Goal: Task Accomplishment & Management: Use online tool/utility

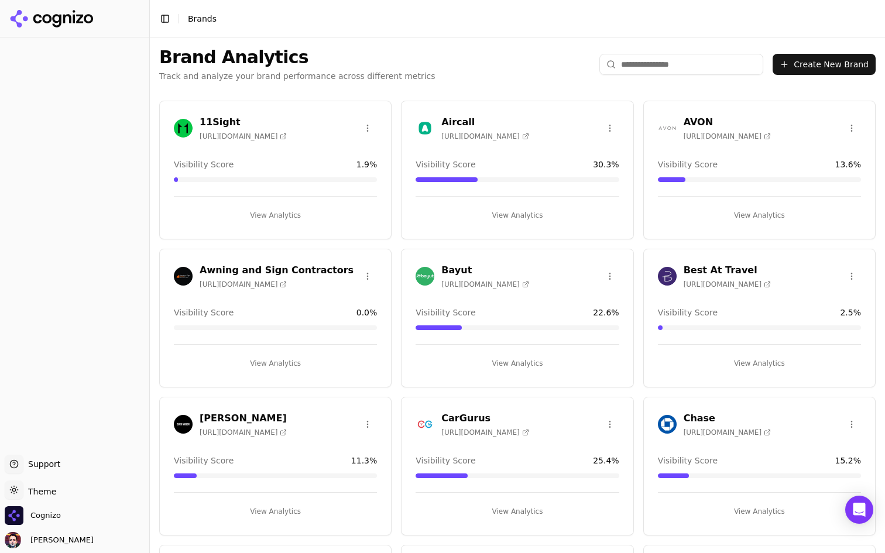
click at [516, 220] on button "View Analytics" at bounding box center [517, 215] width 203 height 19
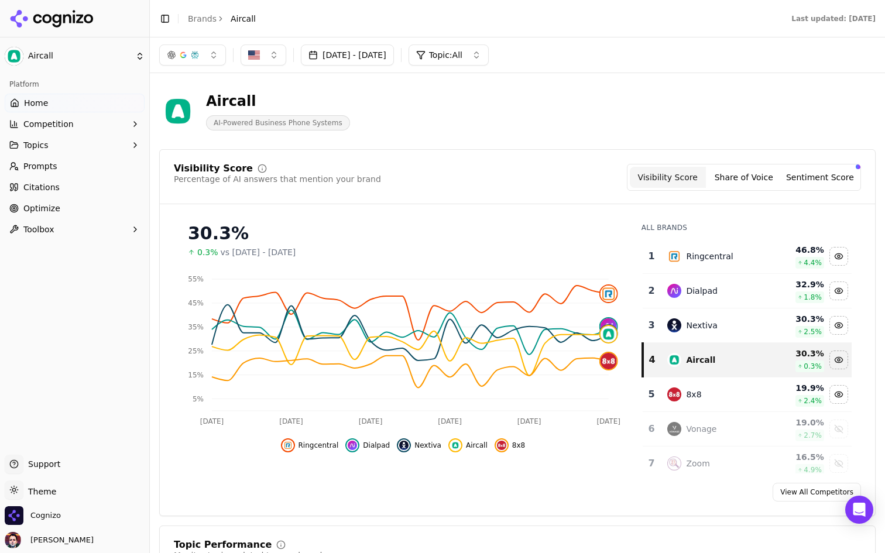
click at [21, 160] on link "Prompts" at bounding box center [75, 166] width 140 height 19
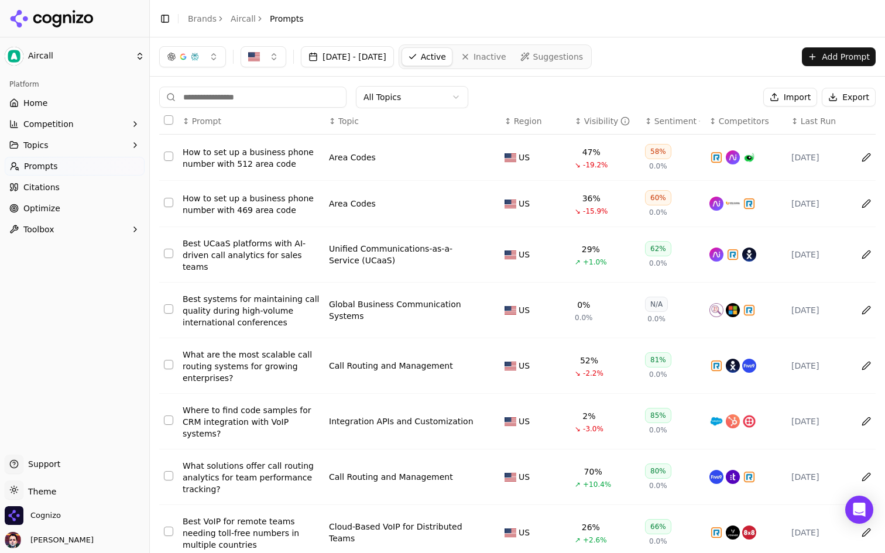
click at [131, 144] on icon "button" at bounding box center [135, 144] width 9 height 9
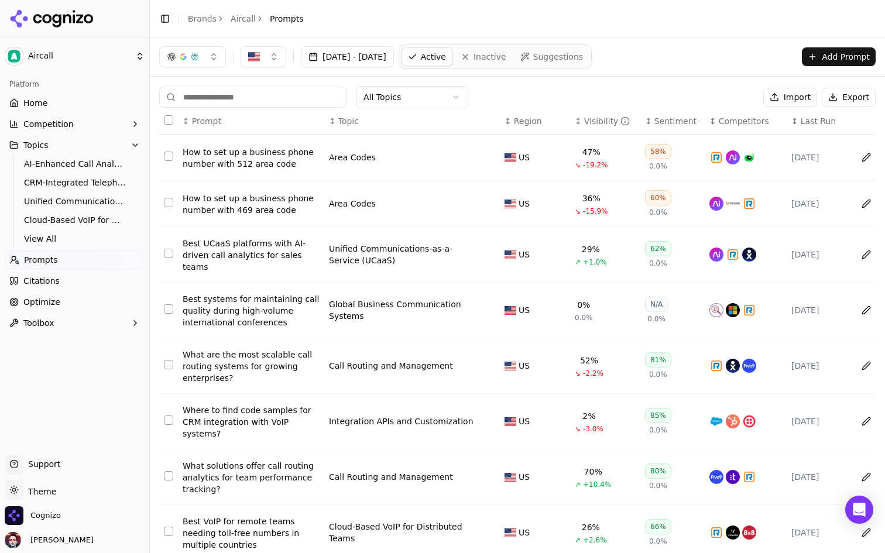
click at [124, 122] on button "Competition" at bounding box center [75, 124] width 140 height 19
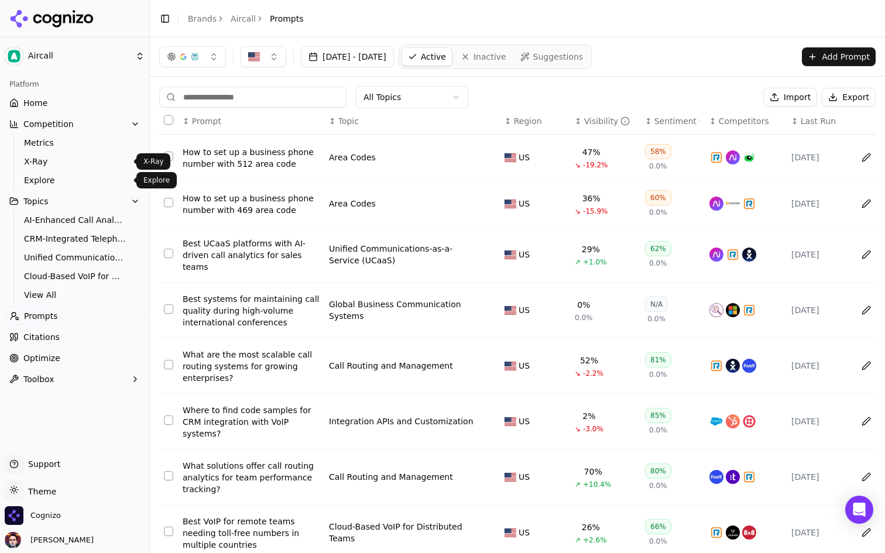
click at [82, 176] on span "Explore" at bounding box center [75, 180] width 102 height 12
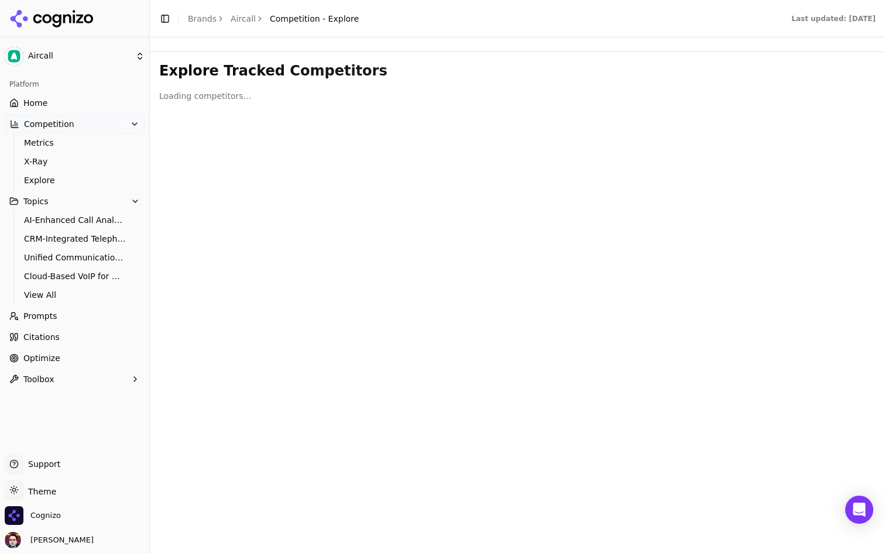
click at [97, 160] on span "X-Ray" at bounding box center [75, 162] width 102 height 12
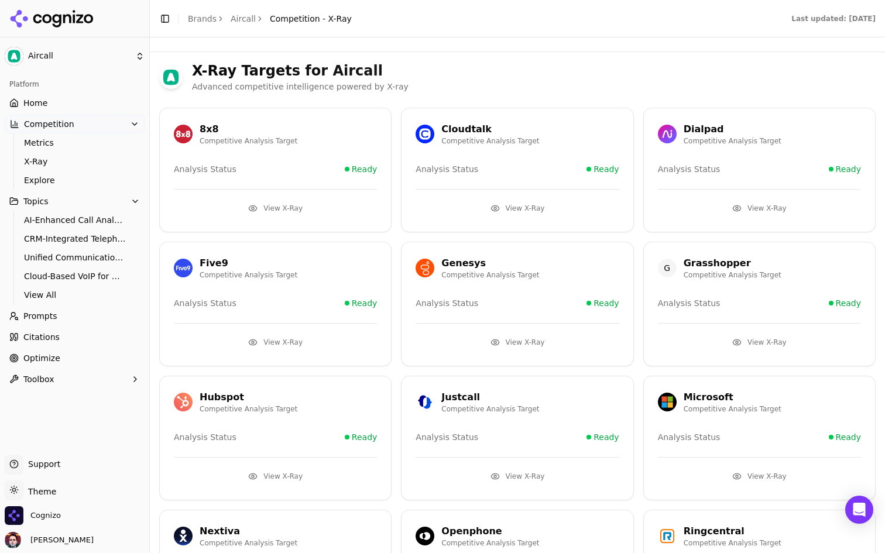
click at [112, 143] on span "Metrics" at bounding box center [75, 143] width 102 height 12
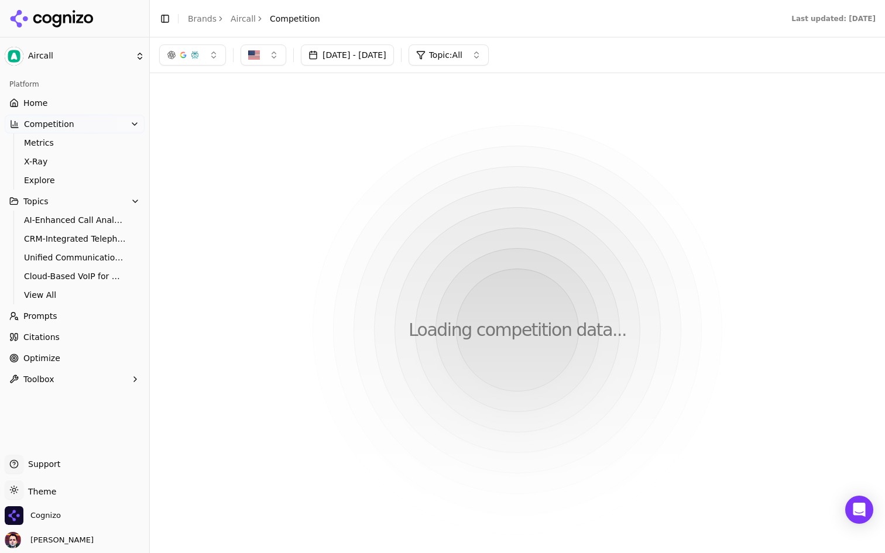
click at [95, 98] on link "Home" at bounding box center [75, 103] width 140 height 19
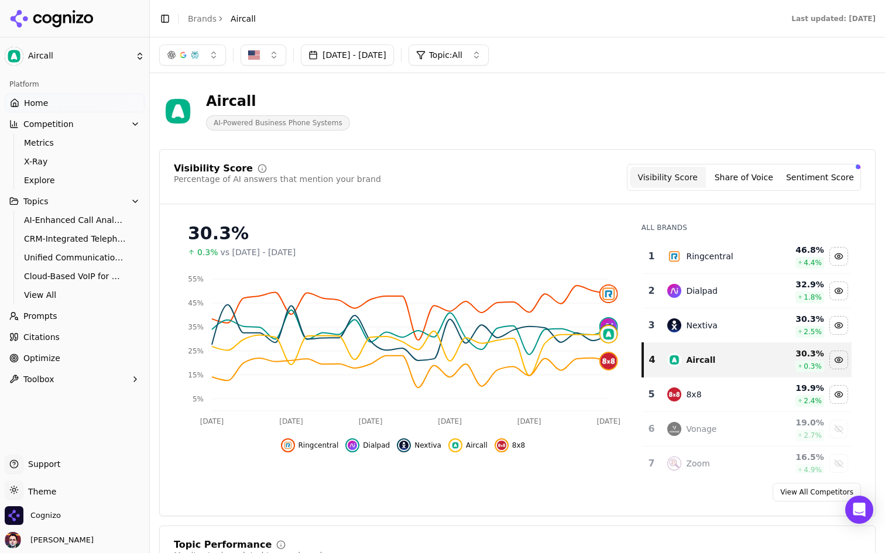
click at [464, 150] on div "Visibility Score Percentage of AI answers that mention your brand Visibility Sc…" at bounding box center [517, 332] width 717 height 367
click at [44, 507] on span "Cognizo" at bounding box center [33, 515] width 56 height 19
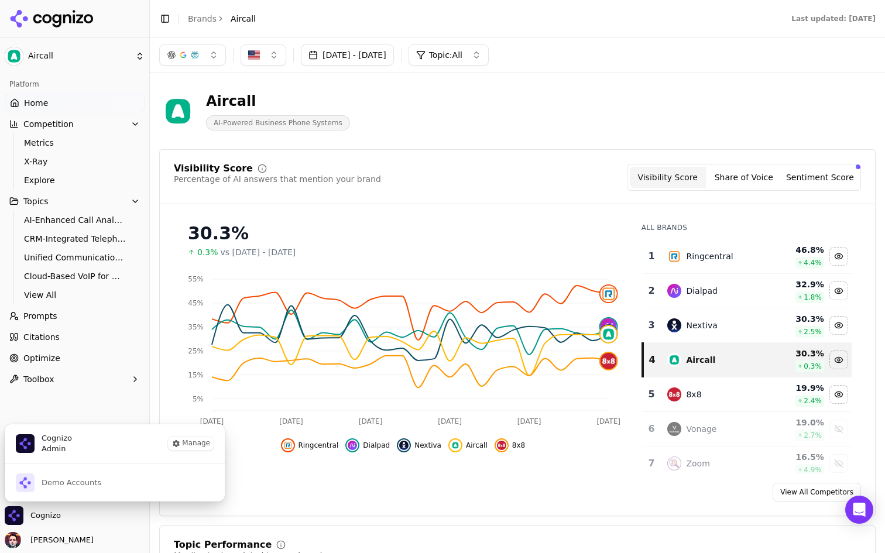
click at [49, 504] on ul "Support Support Toggle theme Theme Cognizo [PERSON_NAME]" at bounding box center [75, 502] width 140 height 94
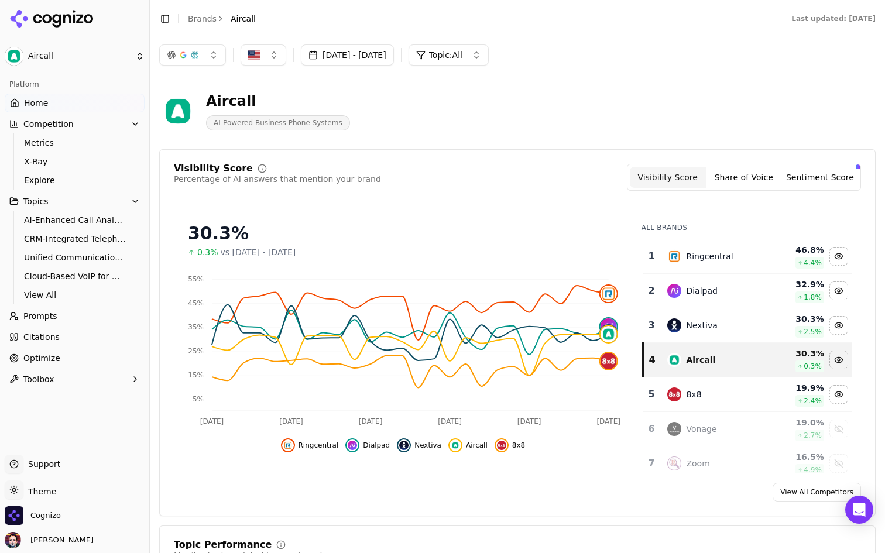
click at [52, 492] on html "Aircall Platform Home Competition Metrics X-Ray Explore Topics AI-Enhanced Call…" at bounding box center [442, 276] width 885 height 553
click at [47, 443] on div "Dark" at bounding box center [42, 447] width 69 height 19
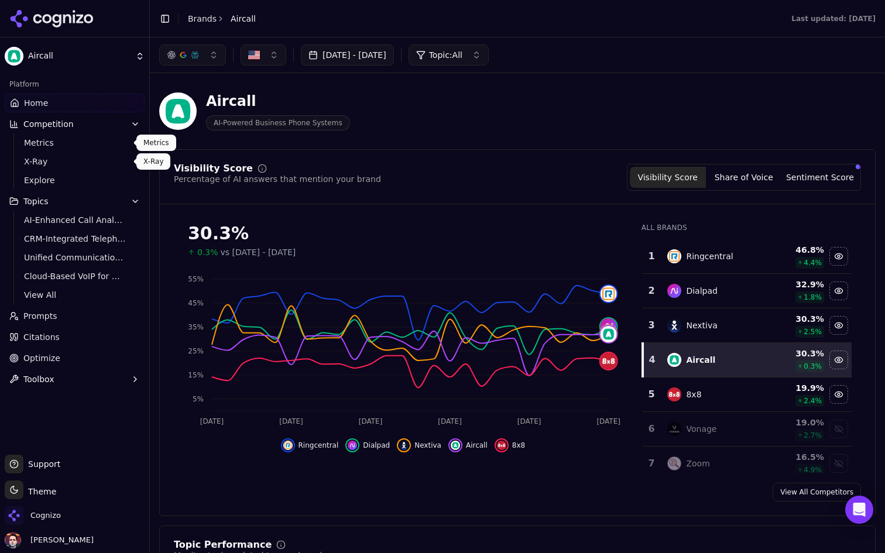
click at [66, 64] on html "Aircall Platform Home Competition Metrics X-Ray Explore Topics AI-Enhanced Call…" at bounding box center [442, 276] width 885 height 553
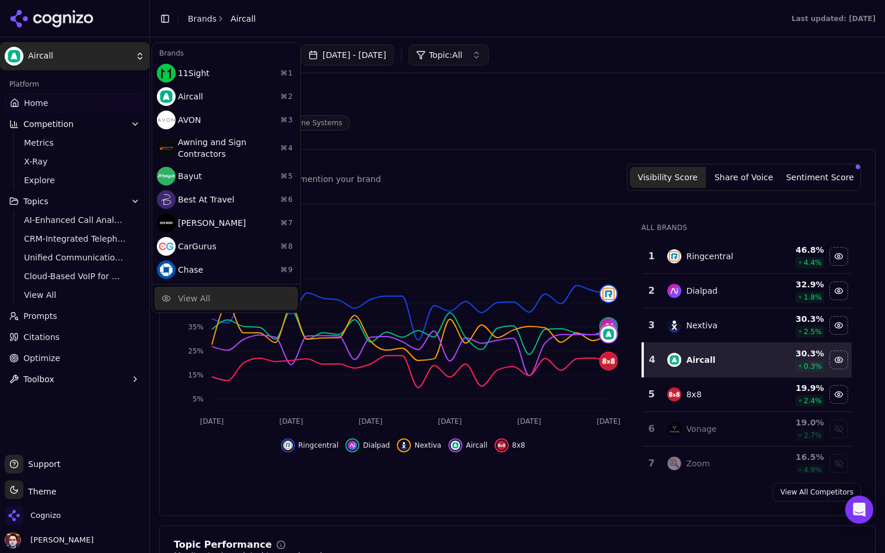
click at [240, 294] on div "View All" at bounding box center [226, 298] width 143 height 23
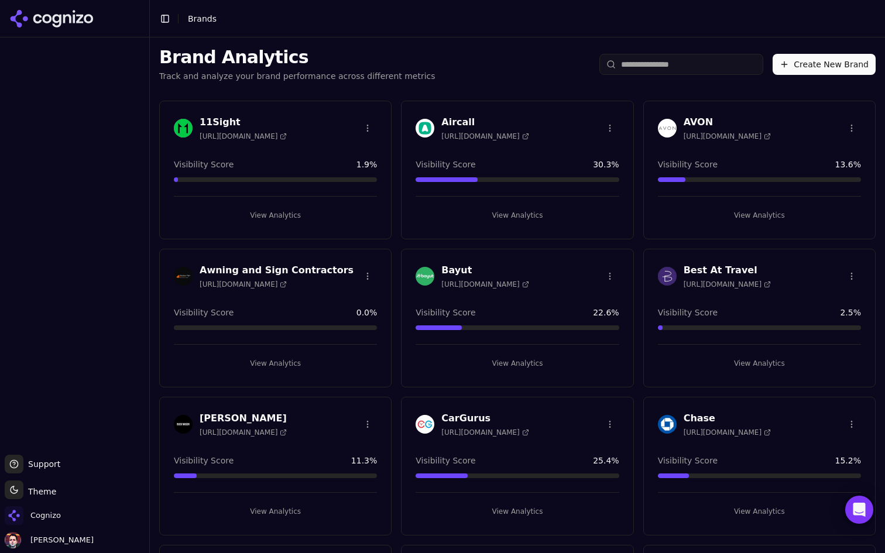
click at [624, 64] on input "search" at bounding box center [681, 64] width 164 height 21
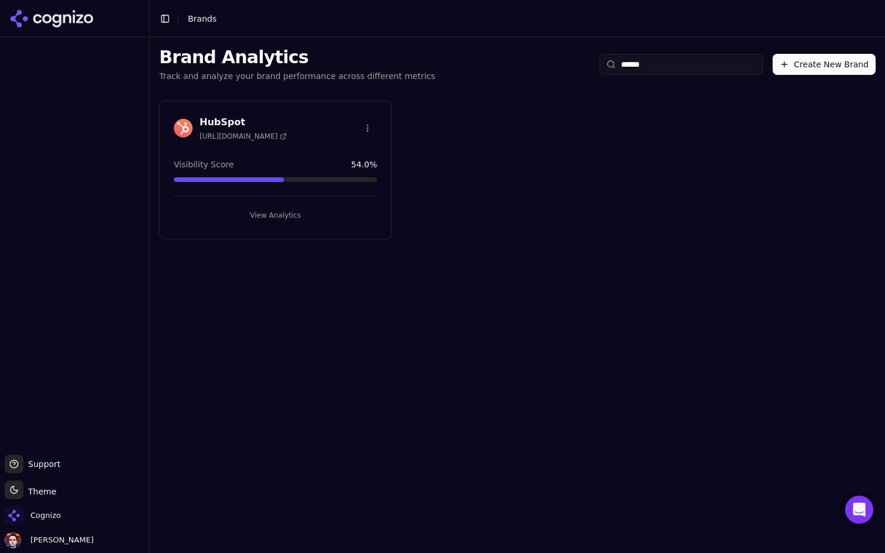
type input "******"
click at [300, 217] on button "View Analytics" at bounding box center [275, 215] width 203 height 19
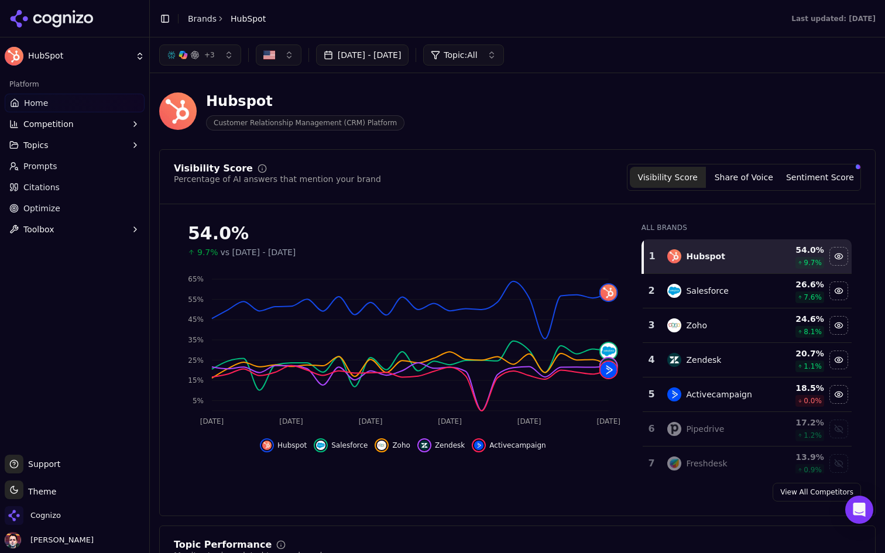
click at [107, 124] on button "Competition" at bounding box center [75, 124] width 140 height 19
click at [162, 19] on button "Toggle Sidebar" at bounding box center [165, 19] width 16 height 16
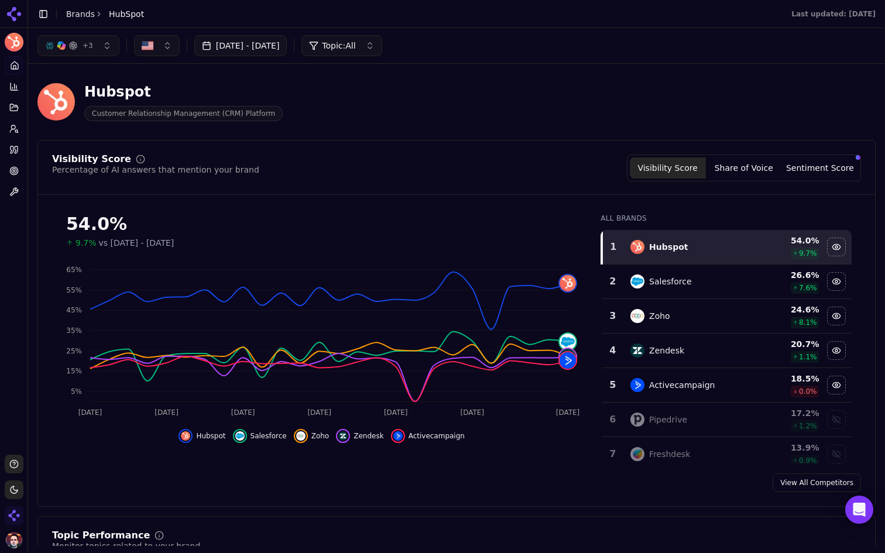
click at [342, 167] on div "Visibility Score Percentage of AI answers that mention your brand Visibility Sc…" at bounding box center [456, 168] width 809 height 27
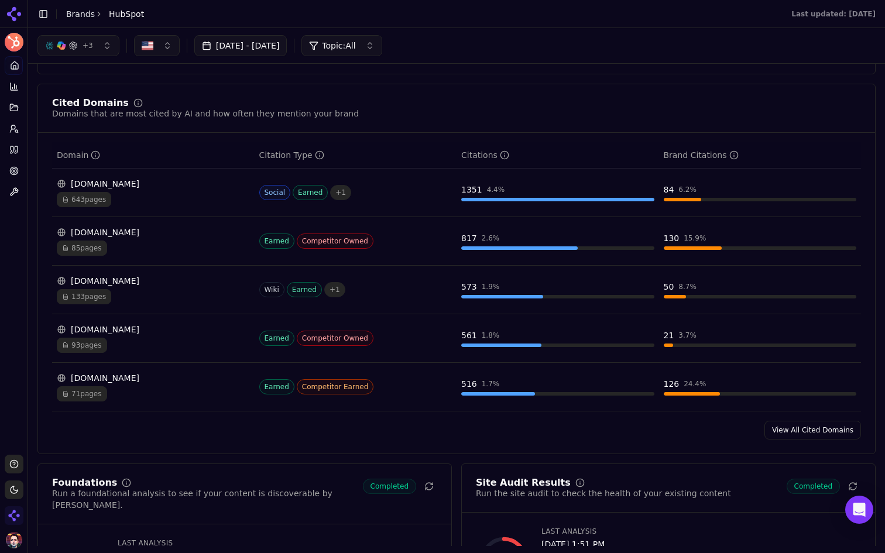
scroll to position [1121, 0]
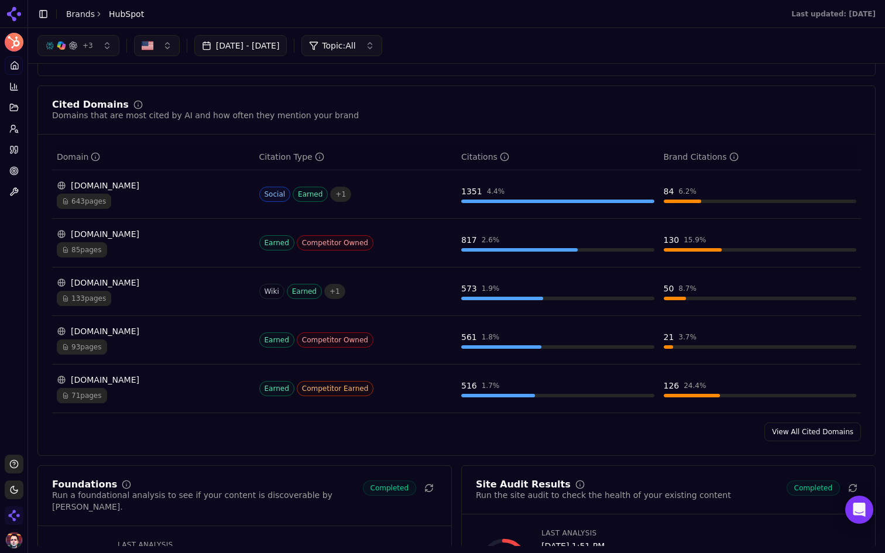
click at [811, 438] on link "View All Cited Domains" at bounding box center [813, 432] width 97 height 19
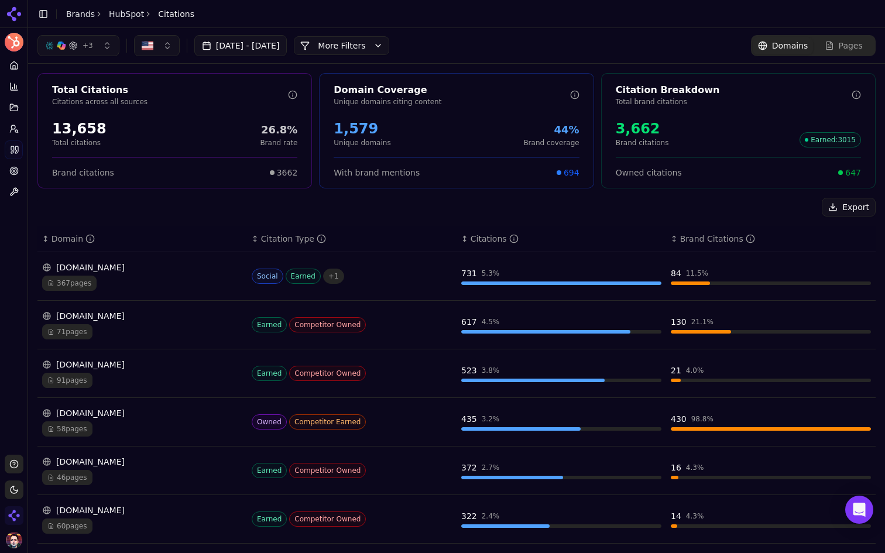
click at [389, 39] on button "More Filters" at bounding box center [341, 45] width 95 height 19
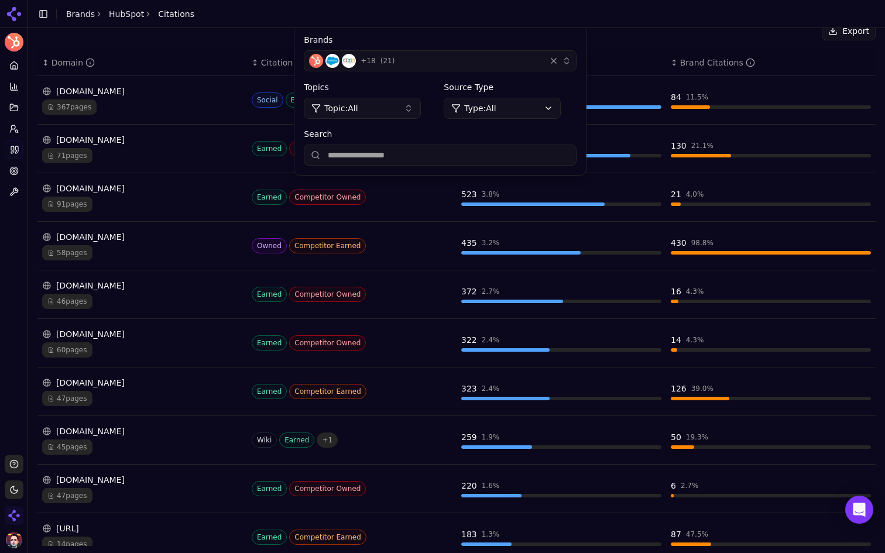
scroll to position [181, 0]
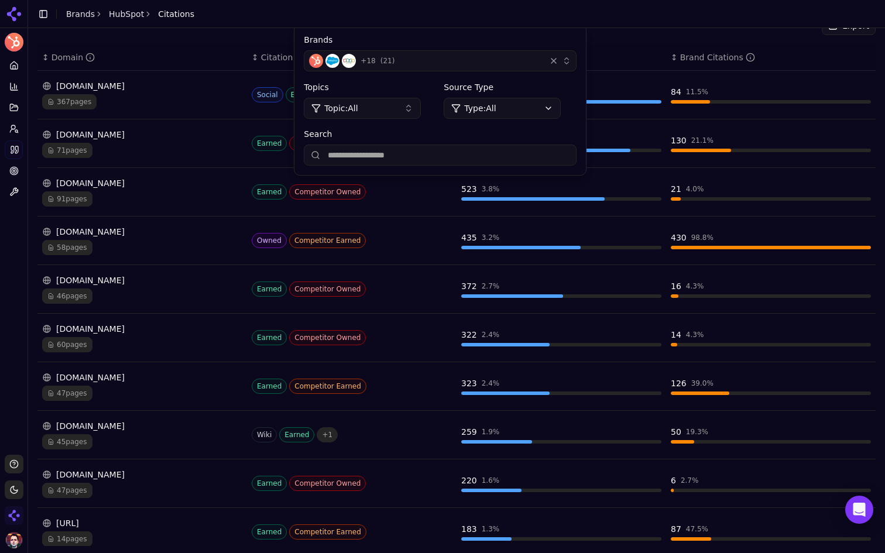
click at [201, 232] on div "[DOMAIN_NAME]" at bounding box center [142, 232] width 200 height 12
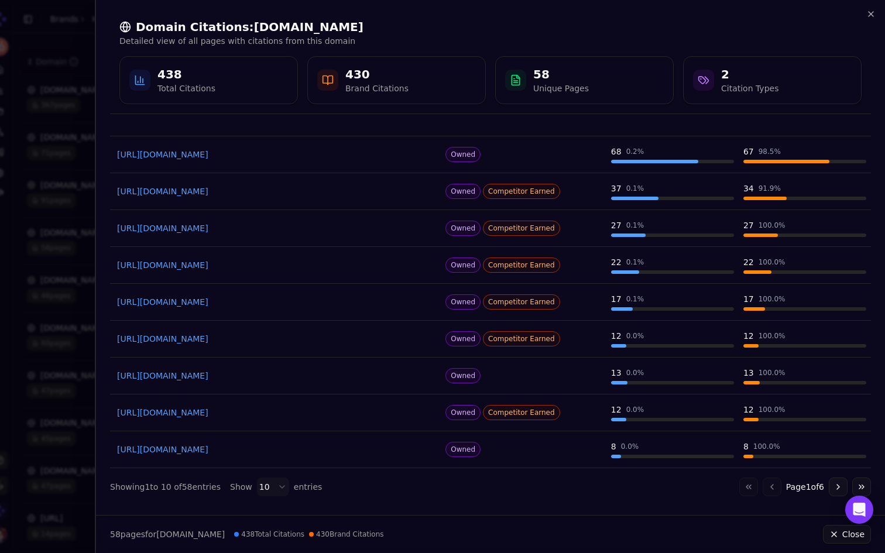
scroll to position [0, 0]
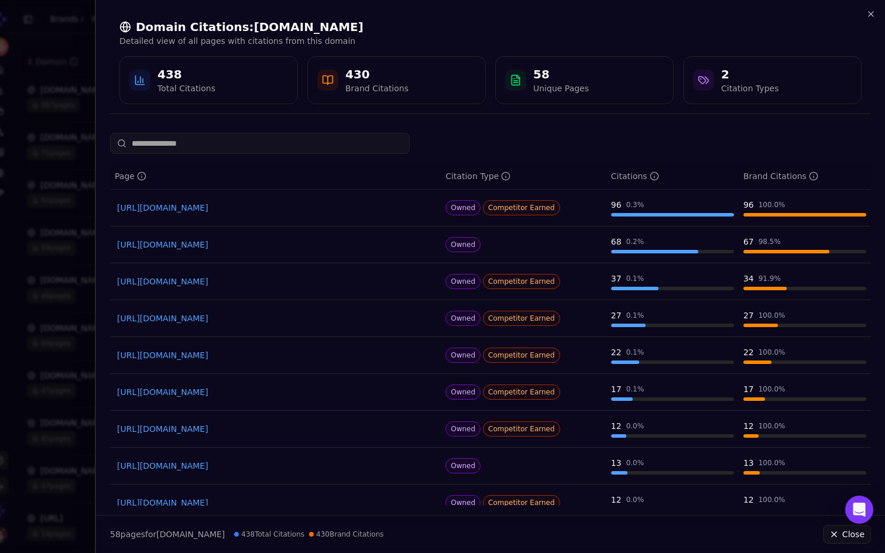
click at [60, 228] on div at bounding box center [442, 276] width 885 height 553
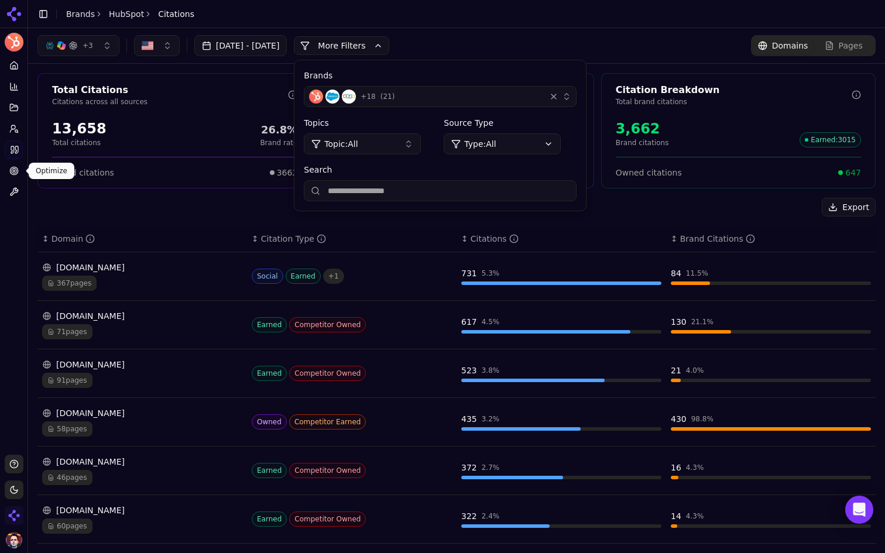
click at [16, 172] on icon at bounding box center [13, 170] width 9 height 9
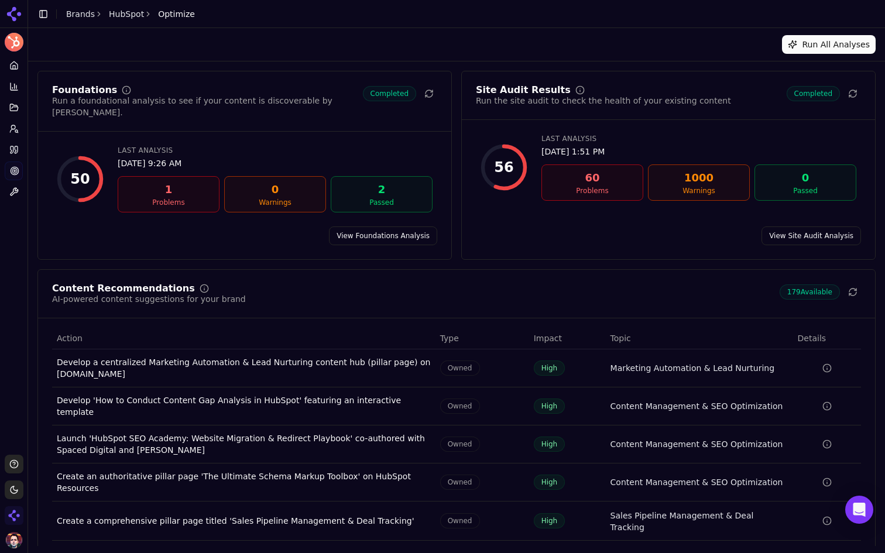
click at [790, 550] on link "View recommendations" at bounding box center [812, 559] width 98 height 19
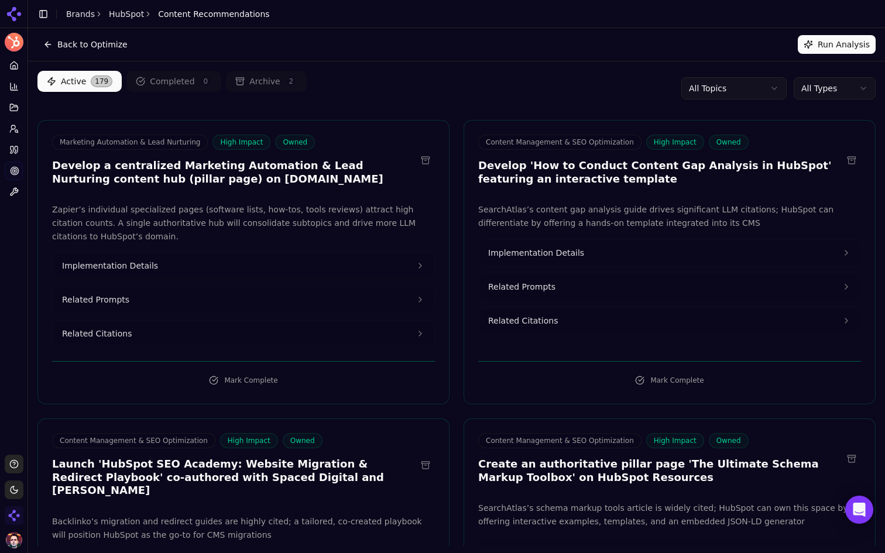
click at [167, 262] on button "Implementation Details" at bounding box center [244, 266] width 382 height 26
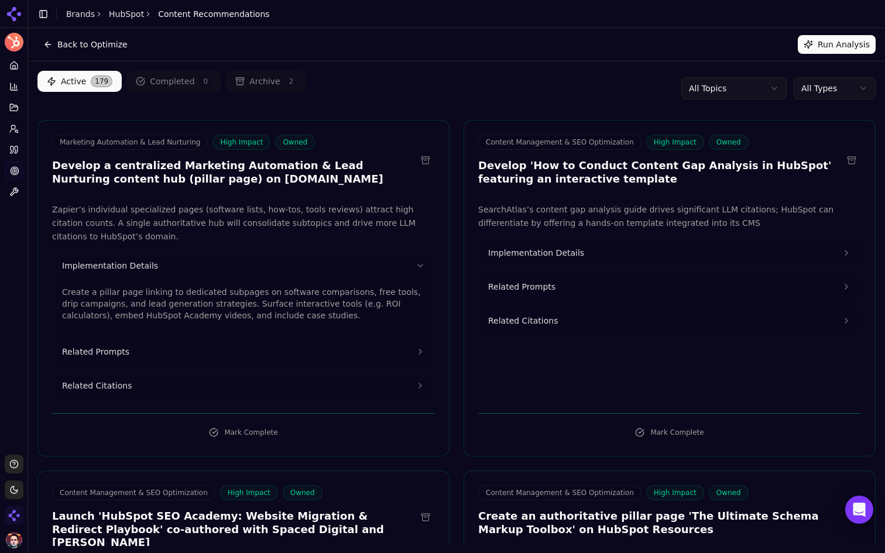
click at [659, 251] on button "Implementation Details" at bounding box center [670, 253] width 382 height 26
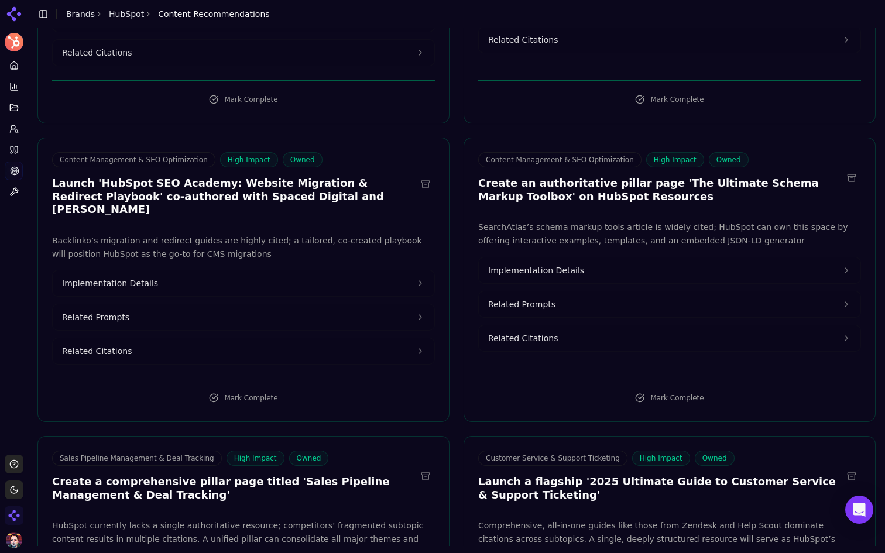
scroll to position [334, 0]
click at [324, 270] on button "Implementation Details" at bounding box center [244, 283] width 382 height 26
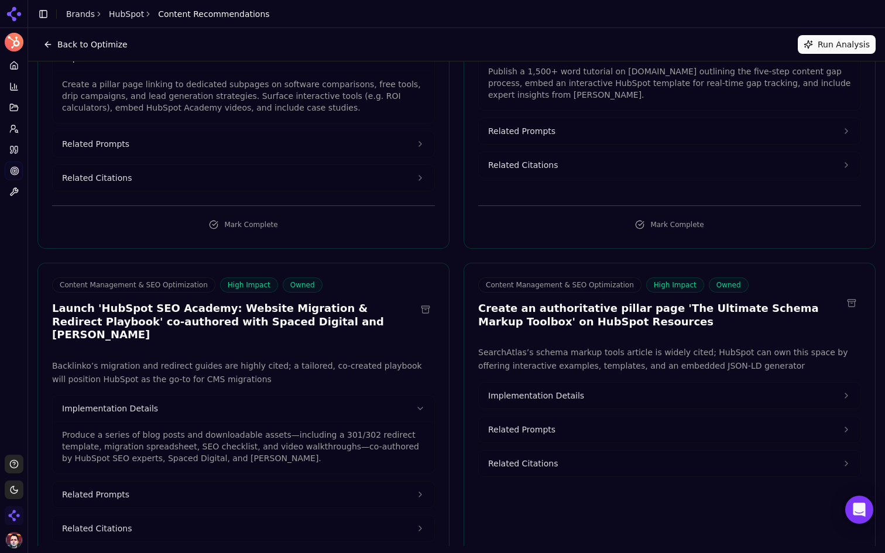
scroll to position [0, 0]
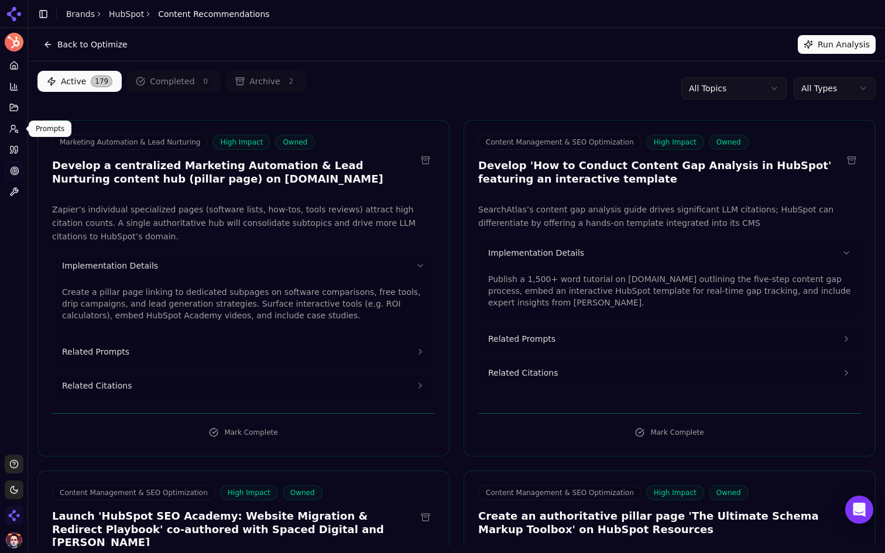
click at [18, 126] on icon at bounding box center [13, 128] width 9 height 9
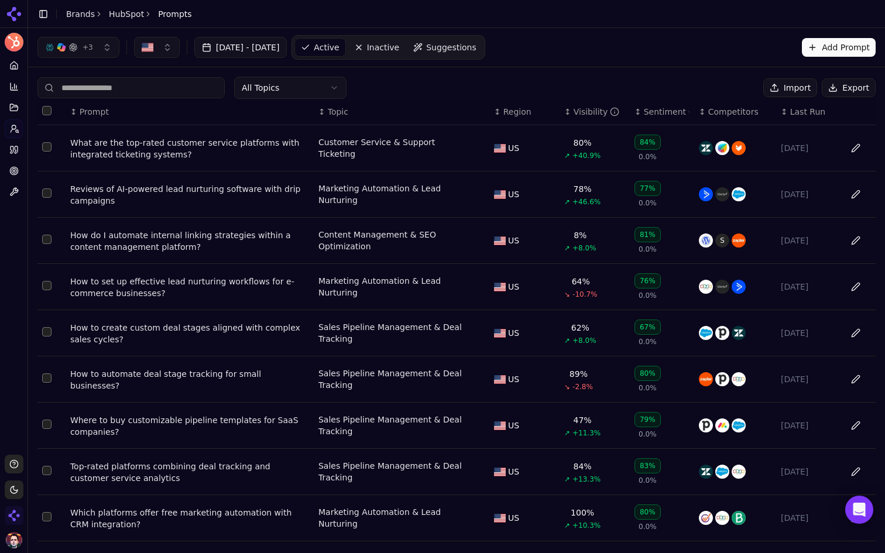
click at [627, 70] on div "All Topics Import Export ↕ Prompt ↕ Topic ↕ Region ↕ Visibility ↕ Sentiment ↕ C…" at bounding box center [456, 346] width 857 height 558
click at [835, 47] on button "Add Prompt" at bounding box center [839, 47] width 74 height 19
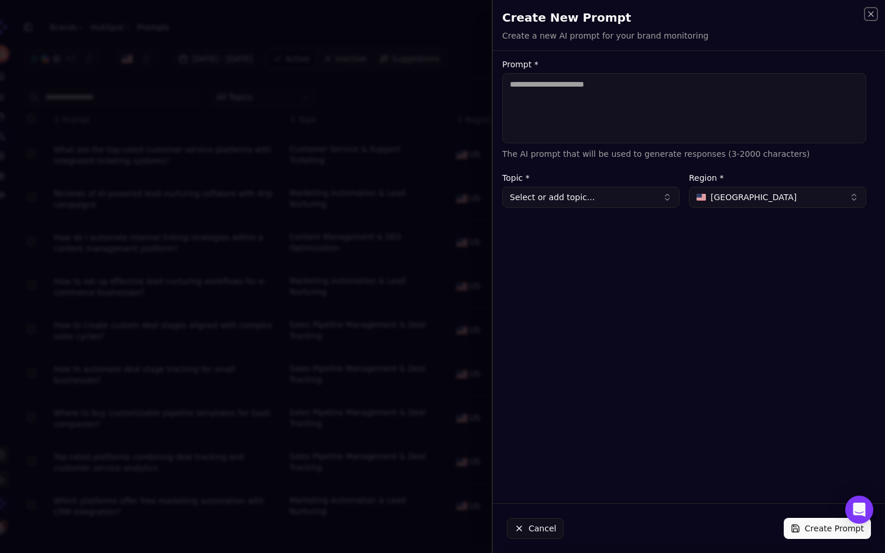
click at [872, 17] on icon "button" at bounding box center [870, 13] width 9 height 9
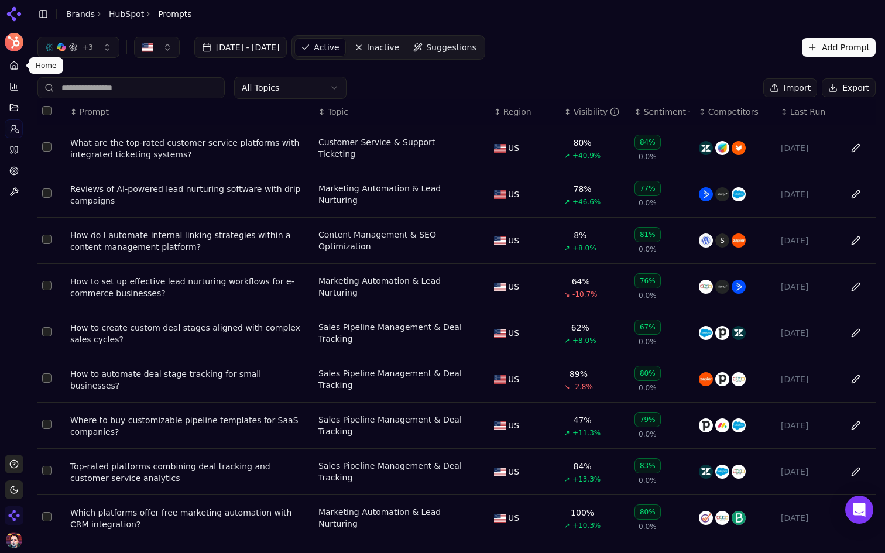
click at [14, 67] on icon at bounding box center [13, 65] width 9 height 9
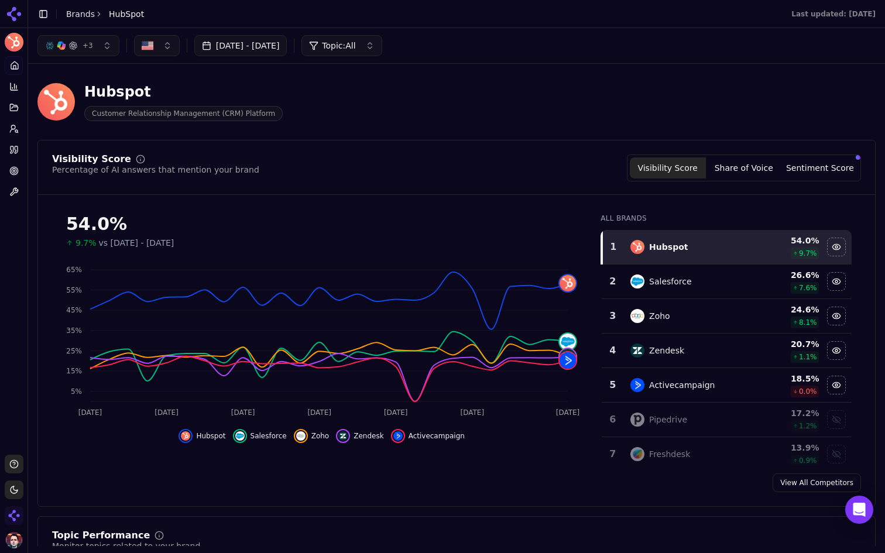
click at [14, 486] on html "HubSpot Platform Home Competition Topics Prompts Citations Optimize Toolbox Sup…" at bounding box center [442, 276] width 885 height 553
click at [26, 434] on div "Light" at bounding box center [42, 428] width 69 height 19
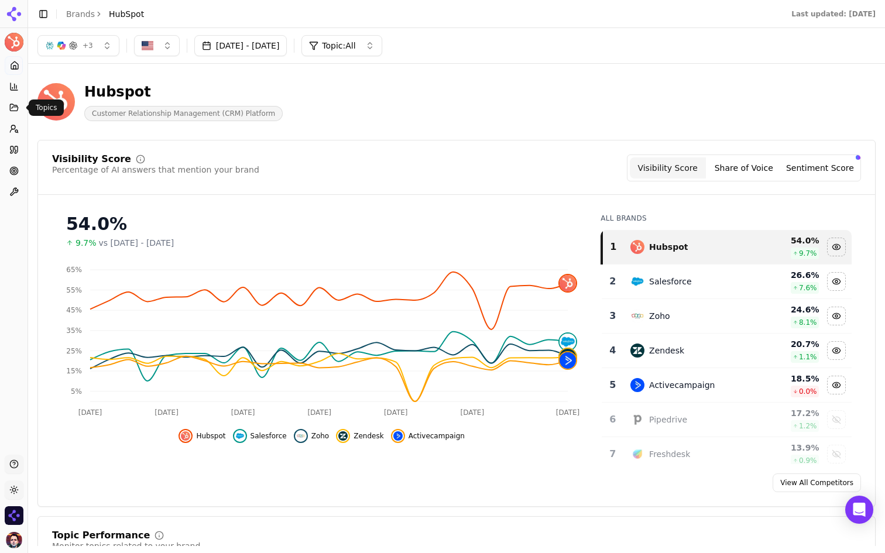
click at [13, 110] on icon at bounding box center [13, 107] width 9 height 9
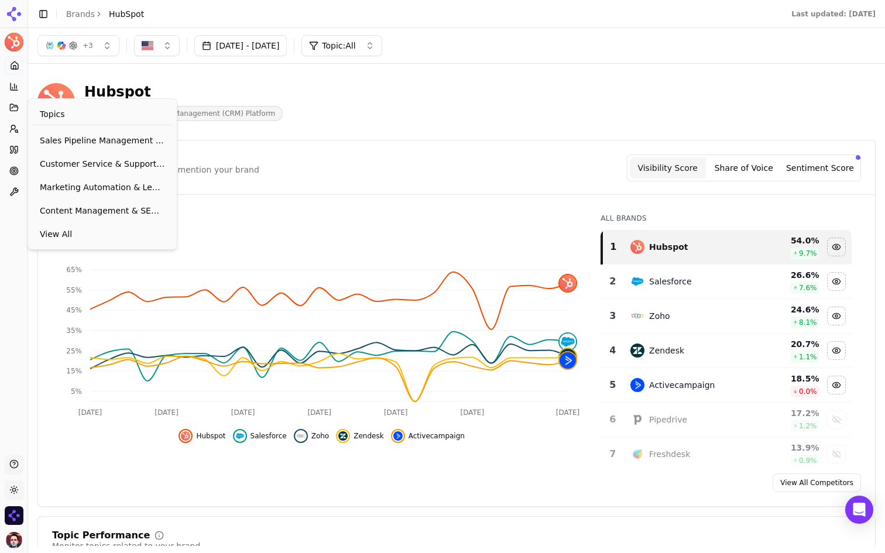
click at [13, 110] on icon at bounding box center [13, 107] width 9 height 9
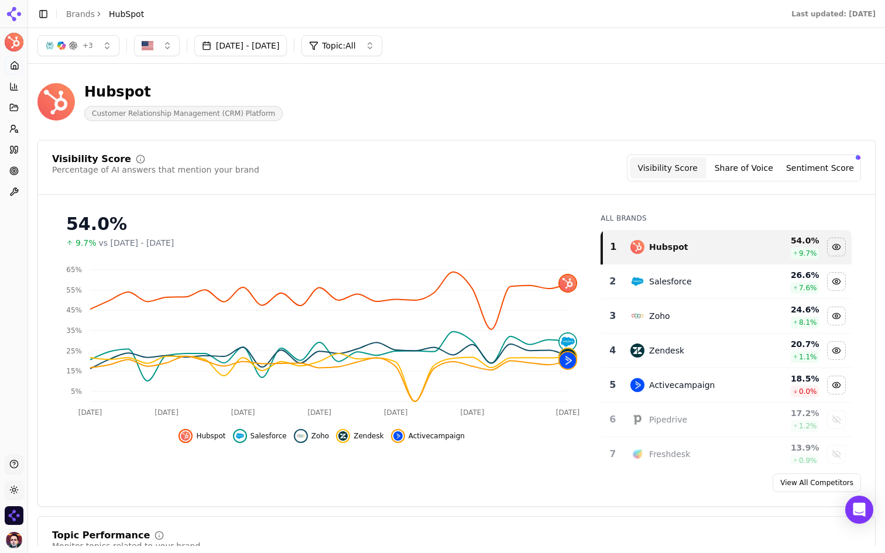
click at [15, 152] on icon at bounding box center [16, 149] width 3 height 7
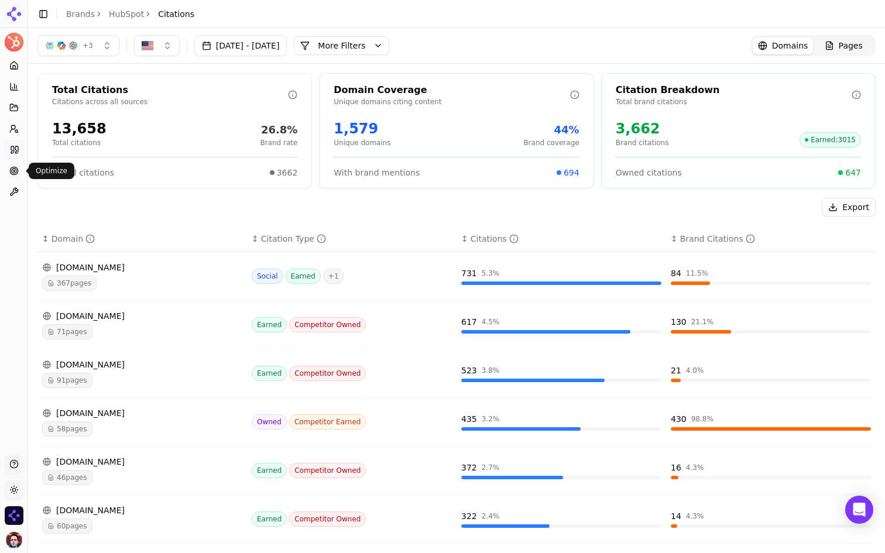
click at [14, 177] on link "Optimize" at bounding box center [14, 171] width 18 height 19
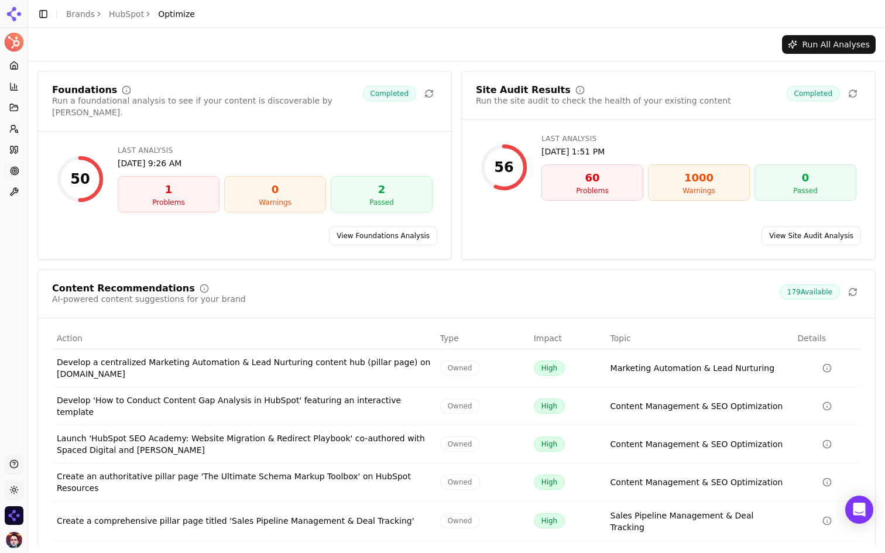
scroll to position [18, 0]
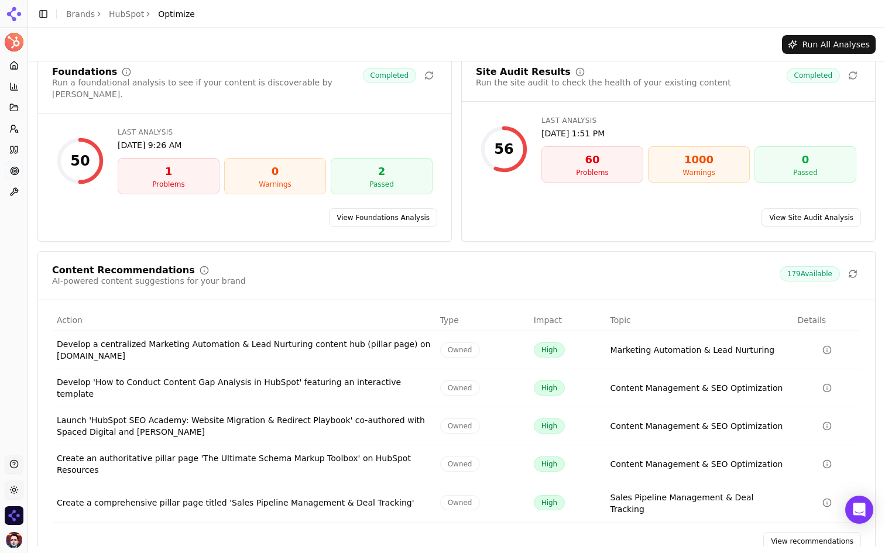
click at [786, 532] on link "View recommendations" at bounding box center [812, 541] width 98 height 19
